Goal: Task Accomplishment & Management: Complete application form

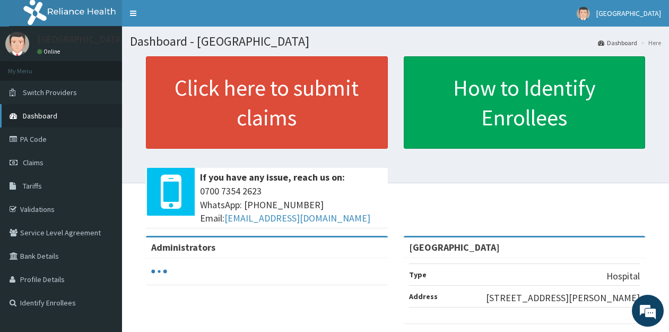
click at [32, 113] on span "Dashboard" at bounding box center [40, 116] width 34 height 10
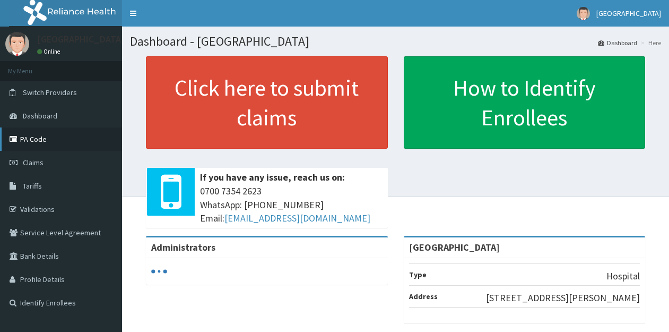
click at [29, 140] on link "PA Code" at bounding box center [61, 138] width 122 height 23
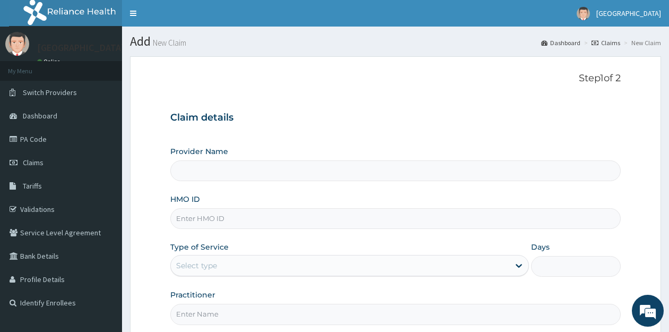
click at [233, 219] on input "HMO ID" at bounding box center [395, 218] width 450 height 21
type input "[GEOGRAPHIC_DATA]"
click at [221, 218] on input "Q" at bounding box center [395, 218] width 450 height 21
type input "qtt/10092/a"
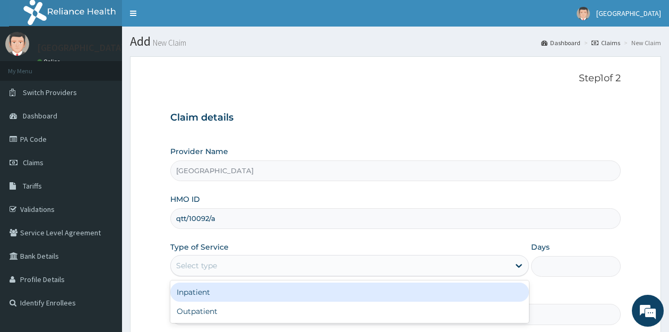
click at [220, 258] on div "Select type" at bounding box center [340, 265] width 339 height 17
click at [203, 294] on div "Inpatient" at bounding box center [349, 291] width 359 height 19
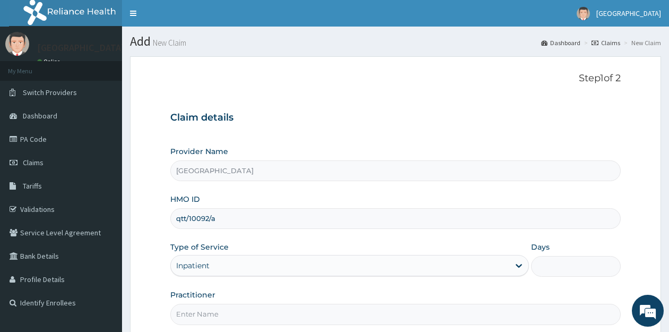
click at [552, 266] on input "Days" at bounding box center [576, 266] width 90 height 21
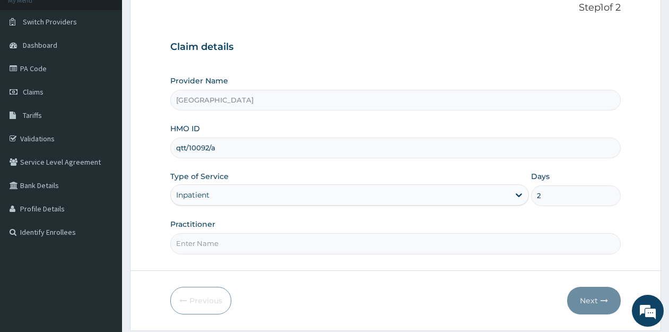
scroll to position [105, 0]
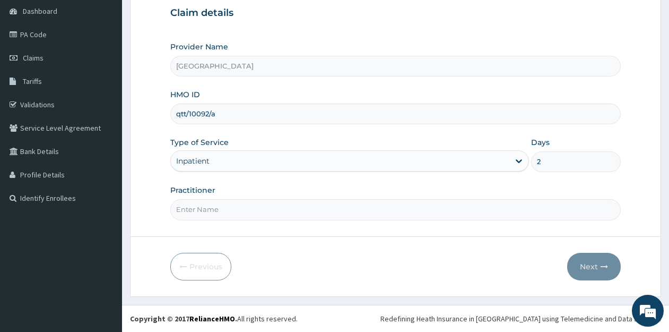
type input "2"
click at [313, 204] on input "Practitioner" at bounding box center [395, 209] width 450 height 21
type input "[PERSON_NAME]"
click at [587, 267] on button "Next" at bounding box center [594, 267] width 54 height 28
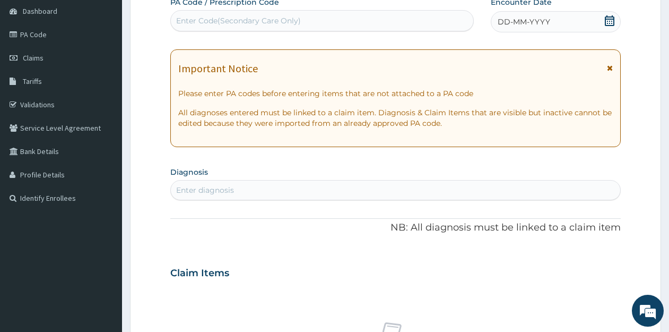
click at [383, 24] on div "Enter Code(Secondary Care Only)" at bounding box center [322, 20] width 302 height 17
paste input "PA/854D05"
type input "PA/854D05"
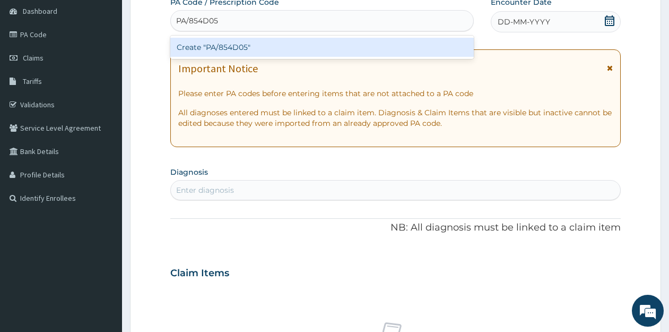
click at [247, 50] on div "Create "PA/854D05"" at bounding box center [321, 47] width 303 height 19
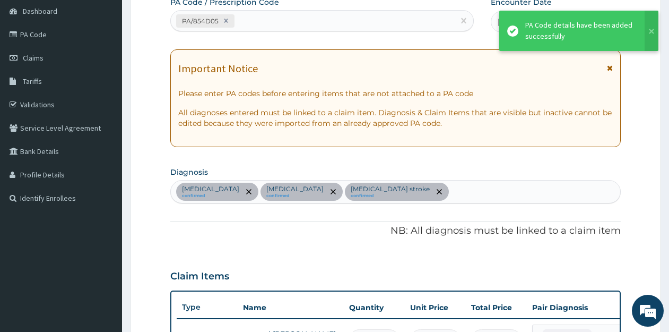
scroll to position [317, 0]
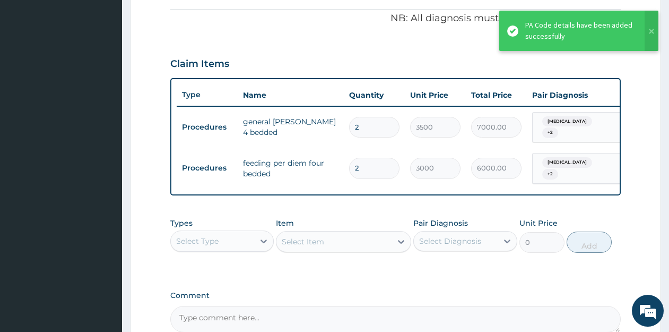
click at [289, 40] on div "PA Code / Prescription Code PA/854D05 Encounter Date [DATE] Important Notice Pl…" at bounding box center [395, 59] width 450 height 548
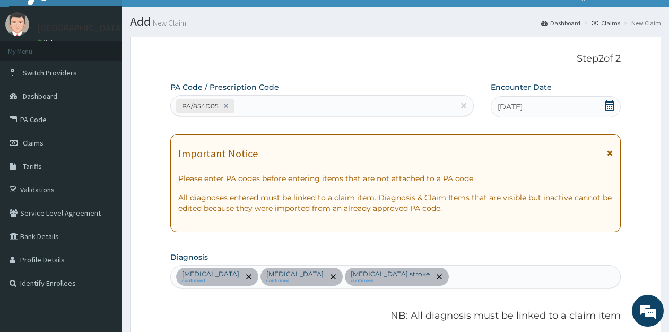
scroll to position [0, 0]
